Goal: Task Accomplishment & Management: Manage account settings

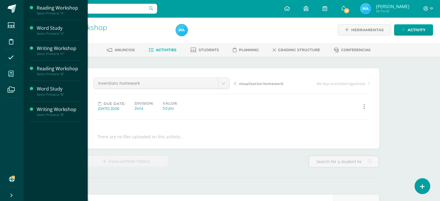
scroll to position [1, 0]
click at [52, 136] on span "Students" at bounding box center [52, 135] width 17 height 5
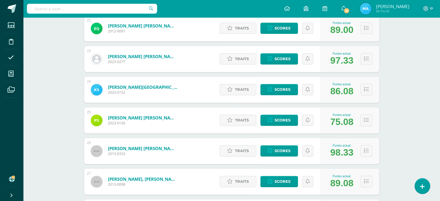
scroll to position [816, 0]
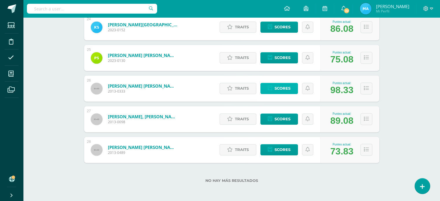
click at [286, 87] on span "Scores" at bounding box center [282, 88] width 16 height 11
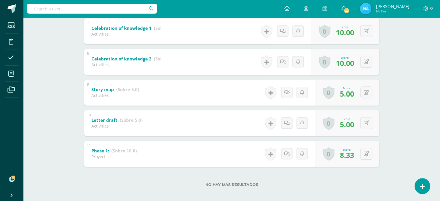
scroll to position [314, 0]
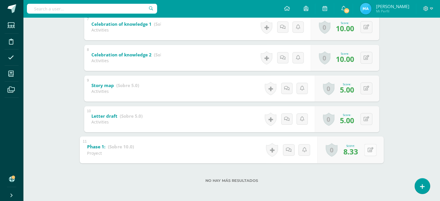
click at [366, 149] on button at bounding box center [370, 150] width 12 height 12
type input "9"
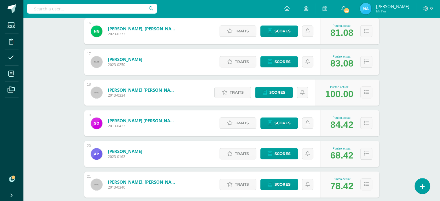
scroll to position [571, 0]
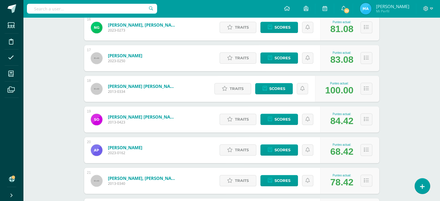
drag, startPoint x: 439, startPoint y: 108, endPoint x: 439, endPoint y: 112, distance: 4.6
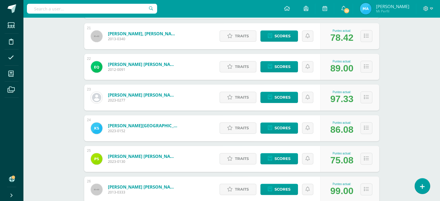
scroll to position [714, 0]
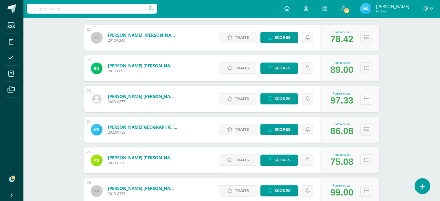
click at [364, 98] on icon at bounding box center [366, 98] width 5 height 5
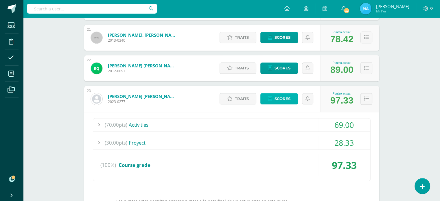
click at [282, 97] on span "Scores" at bounding box center [282, 98] width 16 height 11
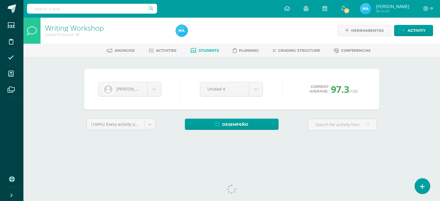
scroll to position [9, 0]
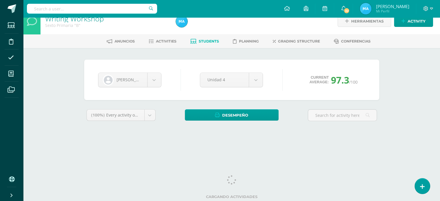
drag, startPoint x: 444, startPoint y: 27, endPoint x: 444, endPoint y: 57, distance: 29.8
click at [439, 57] on html "Students Discipline Attendance My courses Archivos Soporte Help Reportar un pro…" at bounding box center [220, 69] width 440 height 156
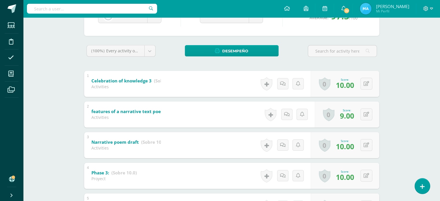
scroll to position [75, 0]
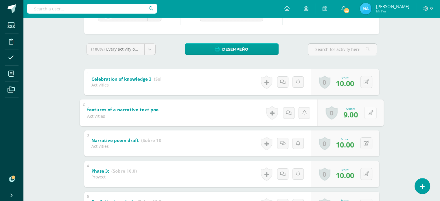
click at [364, 117] on button at bounding box center [370, 113] width 12 height 12
type input "10"
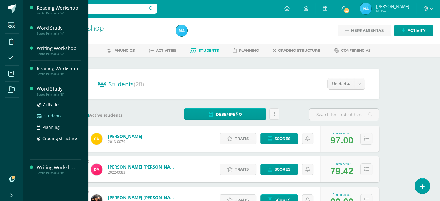
click at [51, 115] on span "Students" at bounding box center [52, 115] width 17 height 5
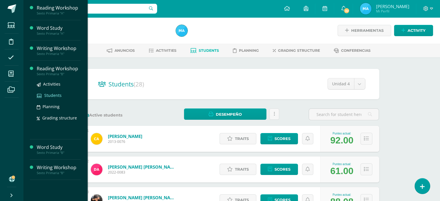
click at [54, 95] on span "Students" at bounding box center [52, 95] width 17 height 5
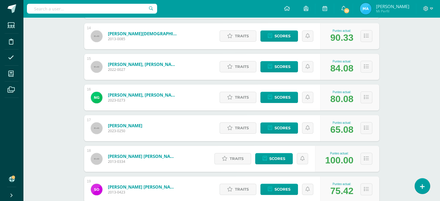
scroll to position [502, 0]
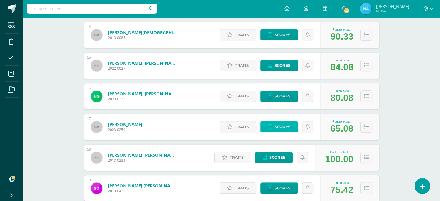
click at [271, 121] on link "Scores" at bounding box center [279, 126] width 38 height 11
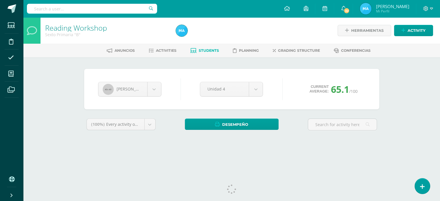
drag, startPoint x: 444, startPoint y: 90, endPoint x: 444, endPoint y: 70, distance: 20.2
click at [440, 70] on html "Students Discipline Attendance My courses Archivos Soporte Help Reportar un pro…" at bounding box center [220, 78] width 440 height 156
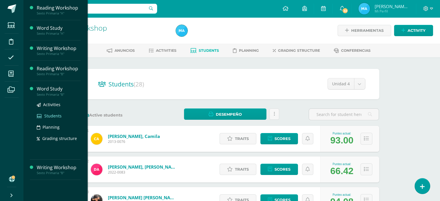
click at [46, 113] on span "Students" at bounding box center [52, 115] width 17 height 5
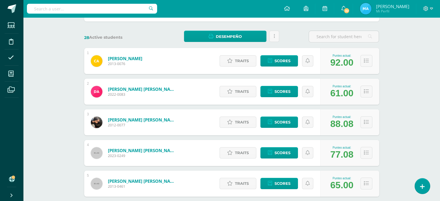
scroll to position [79, 0]
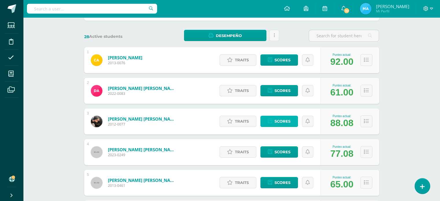
click at [273, 120] on link "Scores" at bounding box center [279, 121] width 38 height 11
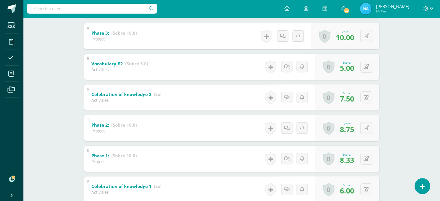
scroll to position [214, 0]
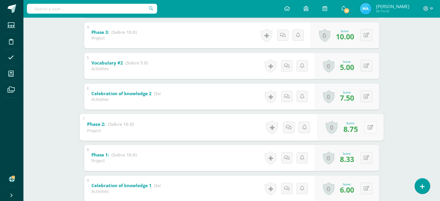
click at [370, 126] on button at bounding box center [370, 127] width 12 height 12
type input "9"
click at [352, 130] on link at bounding box center [355, 129] width 12 height 12
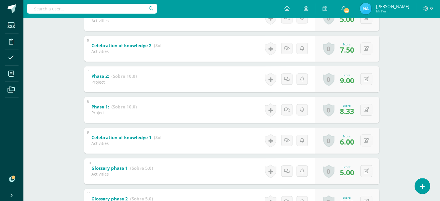
scroll to position [260, 0]
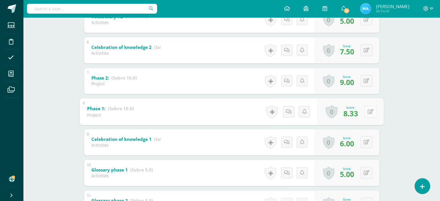
click at [363, 106] on div "0 Badges Badges obtained Aún no hay logros agregados Score: 8.33" at bounding box center [350, 111] width 66 height 27
click at [367, 112] on icon at bounding box center [370, 111] width 6 height 5
type input "9"
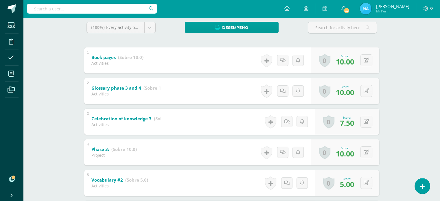
scroll to position [104, 0]
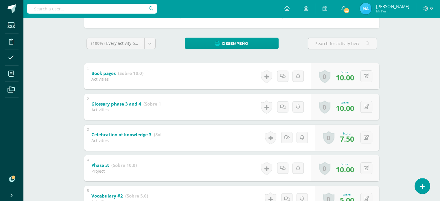
scroll to position [85, 0]
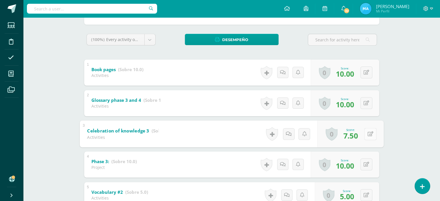
click at [363, 134] on div "0 Badges Badges obtained Aún no hay logros agregados Score: 7.50" at bounding box center [350, 133] width 66 height 27
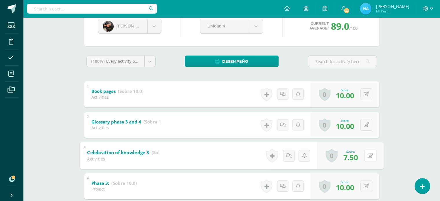
scroll to position [60, 0]
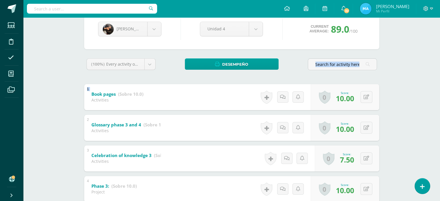
drag, startPoint x: 436, startPoint y: 75, endPoint x: 436, endPoint y: 45, distance: 29.8
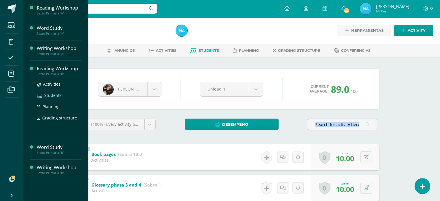
click at [42, 95] on icon at bounding box center [39, 96] width 5 height 4
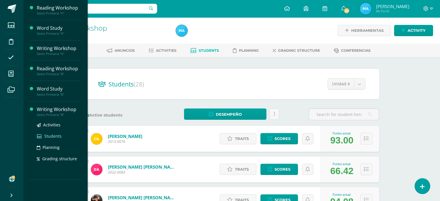
click at [44, 136] on span "Students" at bounding box center [52, 135] width 17 height 5
